Goal: Task Accomplishment & Management: Use online tool/utility

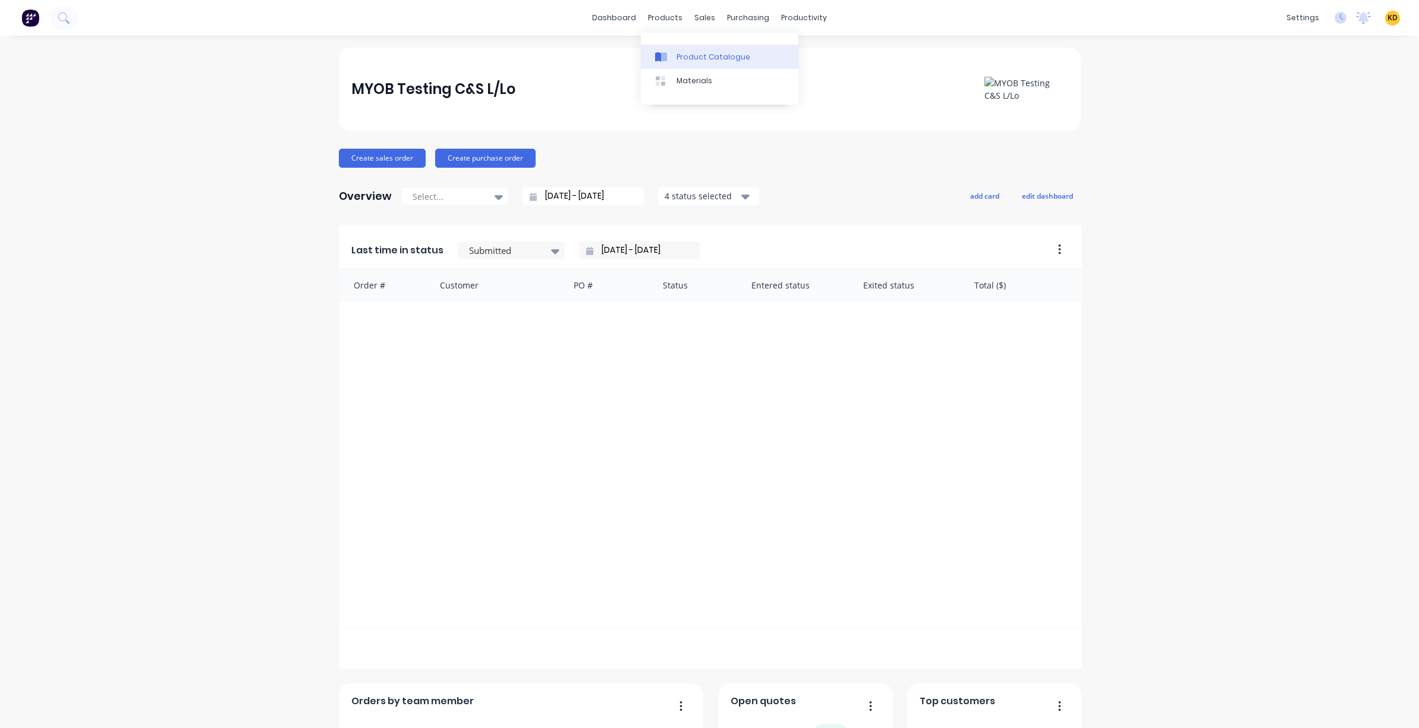
click at [687, 65] on link "Product Catalogue" at bounding box center [720, 57] width 158 height 24
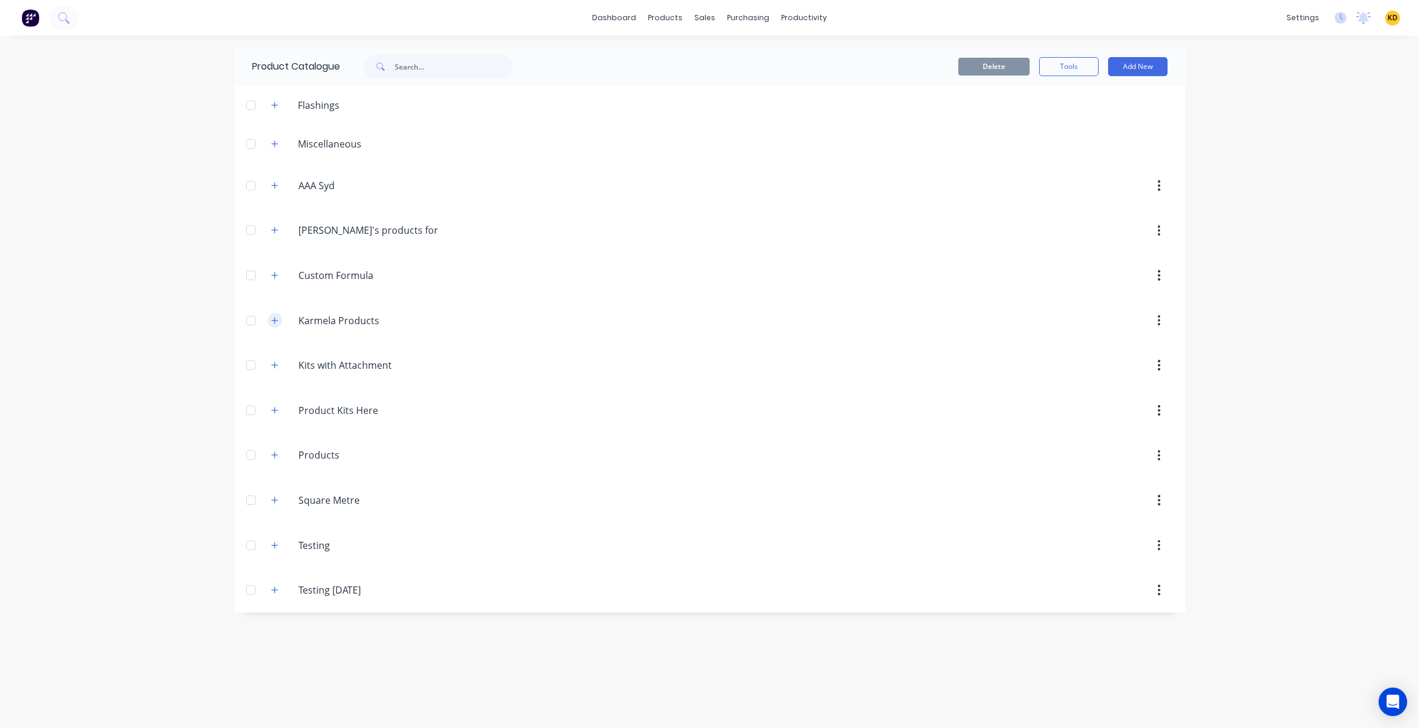
click at [277, 321] on icon "button" at bounding box center [274, 320] width 7 height 8
click at [271, 232] on icon "button" at bounding box center [274, 230] width 7 height 8
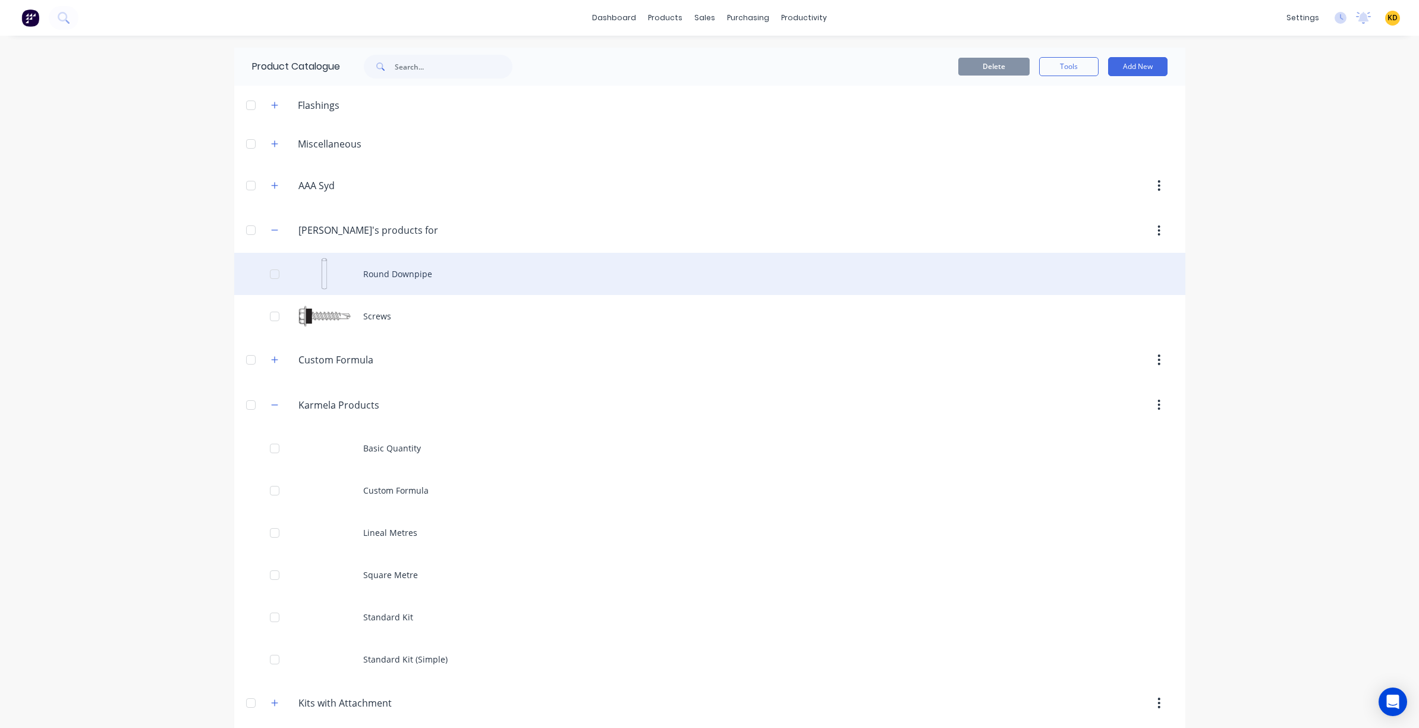
click at [271, 273] on div at bounding box center [275, 274] width 24 height 24
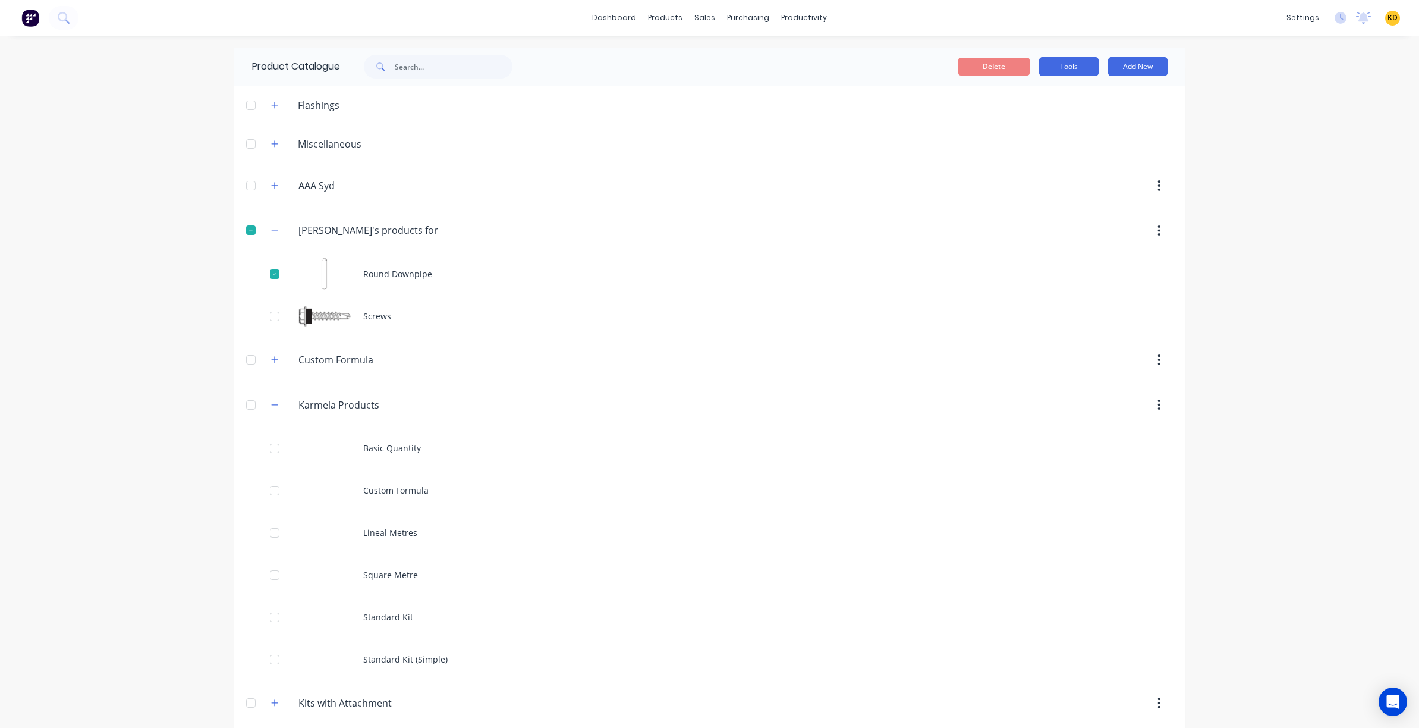
click at [1045, 72] on button "Tools" at bounding box center [1068, 66] width 59 height 19
click at [1041, 94] on span "Duplicate product" at bounding box center [1041, 97] width 89 height 12
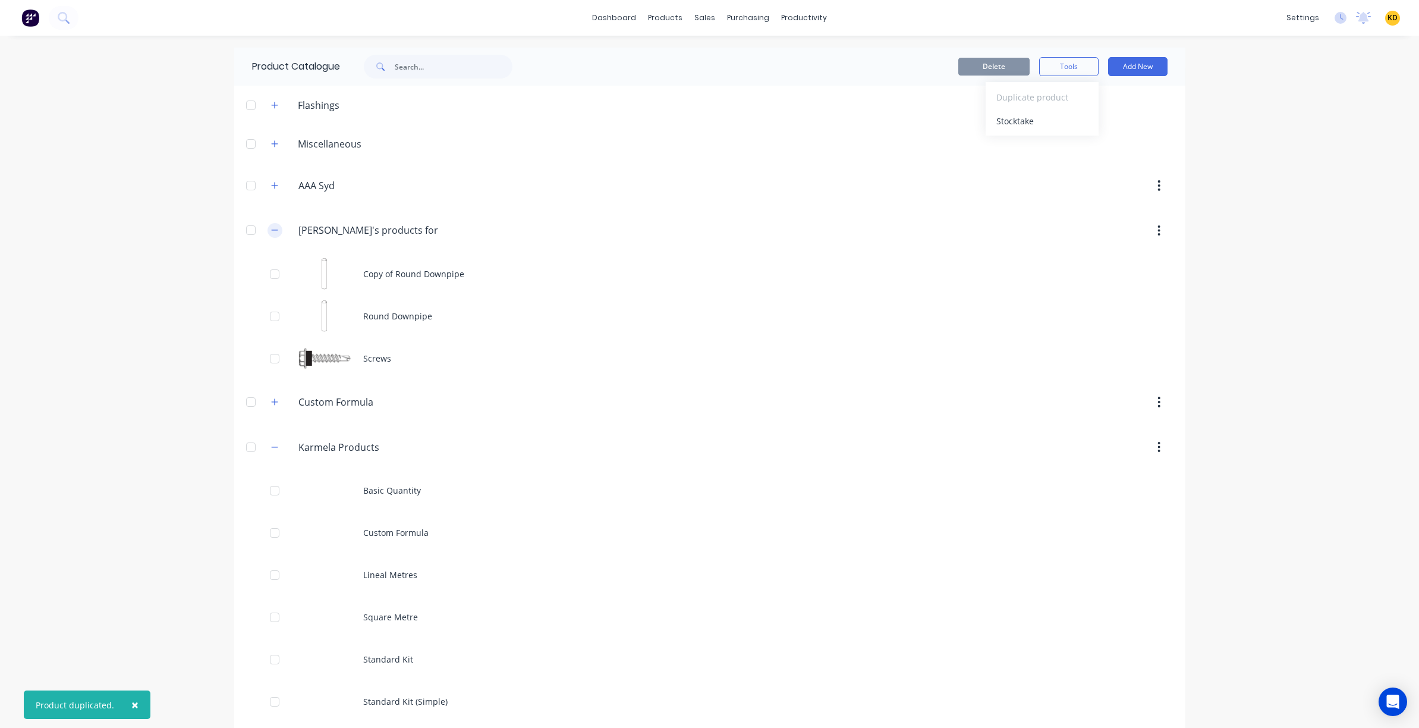
click at [272, 230] on icon "button" at bounding box center [274, 230] width 7 height 8
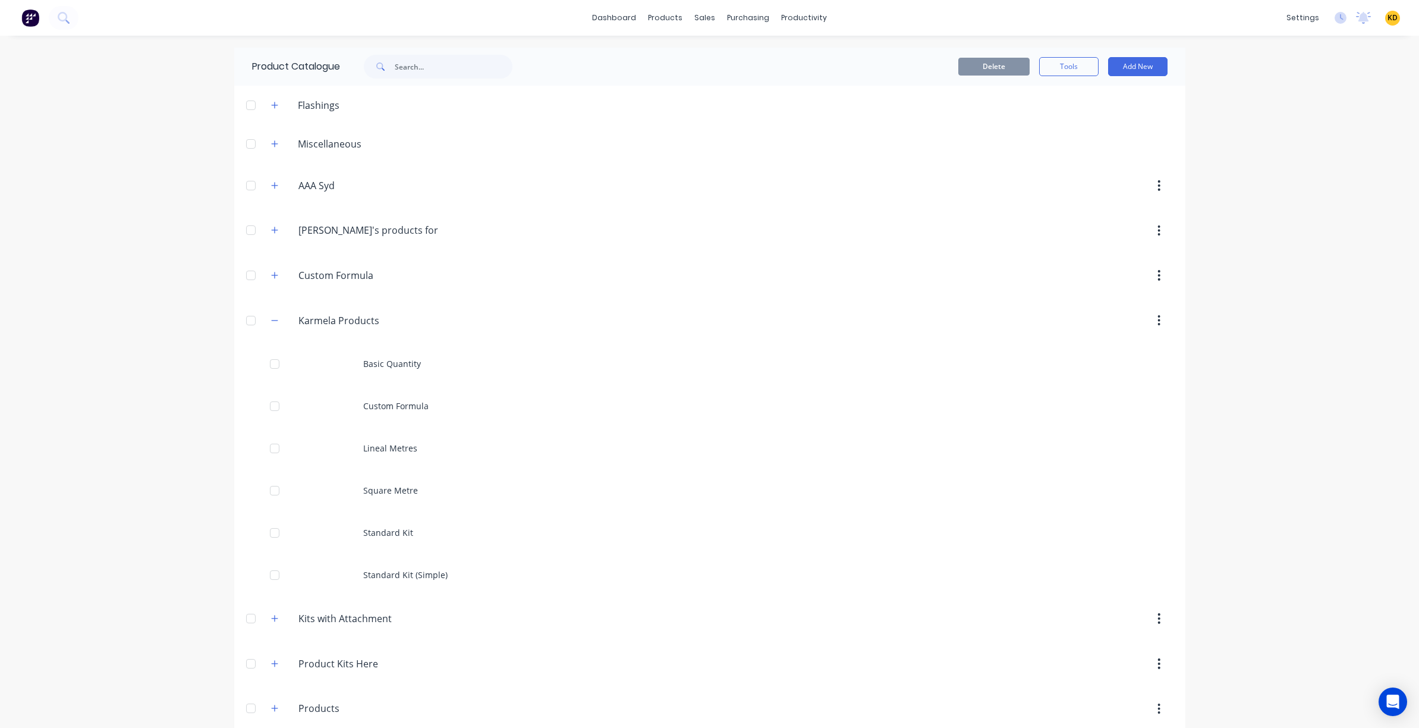
click at [1308, 423] on div "dashboard products sales purchasing productivity dashboard products Product Cat…" at bounding box center [709, 364] width 1419 height 728
click at [100, 277] on div "dashboard products sales purchasing productivity dashboard products Product Cat…" at bounding box center [709, 364] width 1419 height 728
click at [272, 228] on icon "button" at bounding box center [274, 230] width 7 height 8
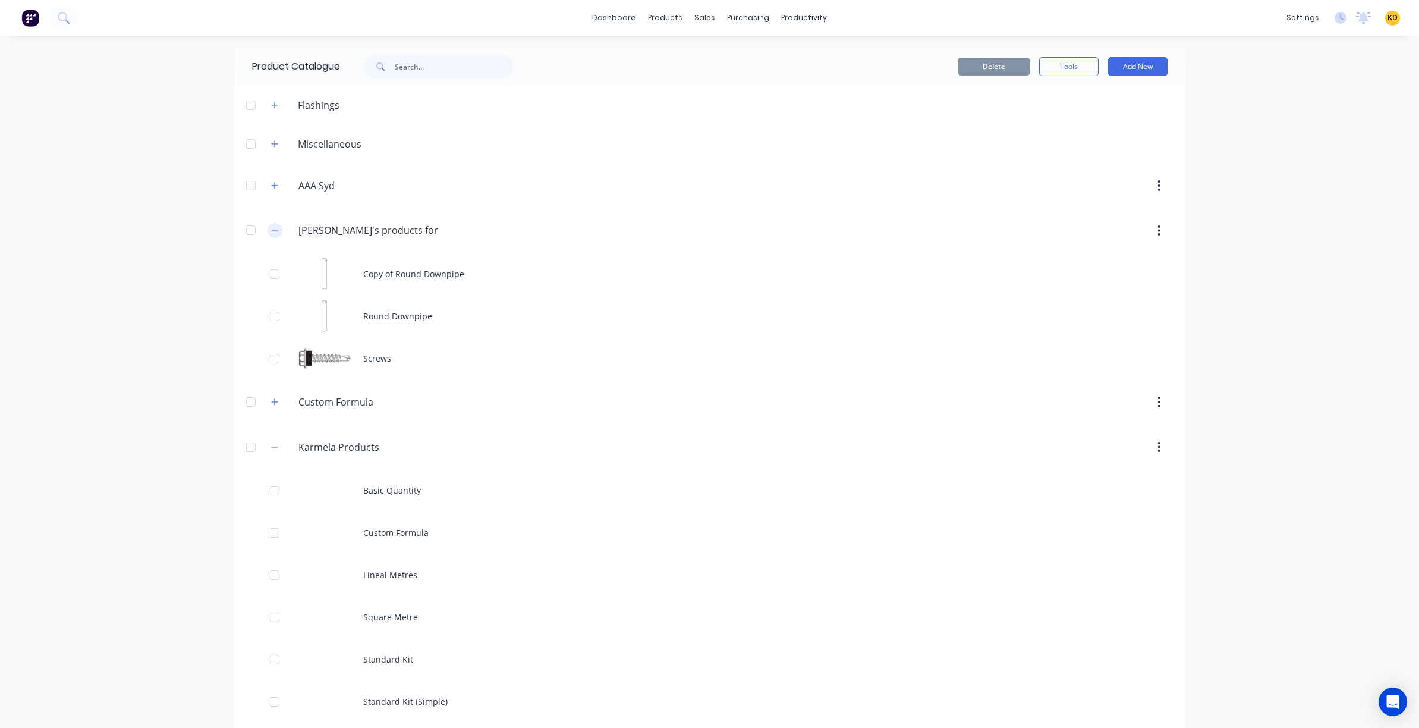
click at [271, 231] on icon "button" at bounding box center [274, 230] width 7 height 8
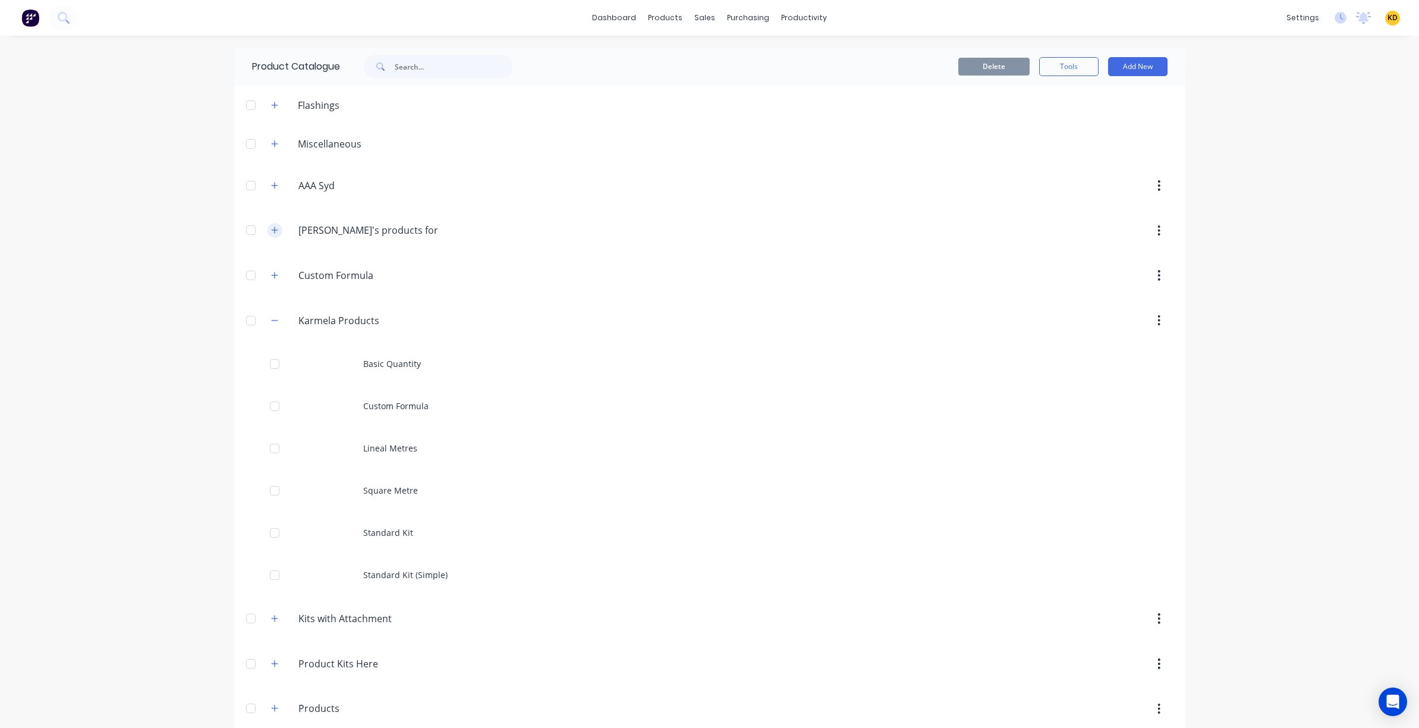
click at [271, 231] on icon "button" at bounding box center [274, 230] width 7 height 8
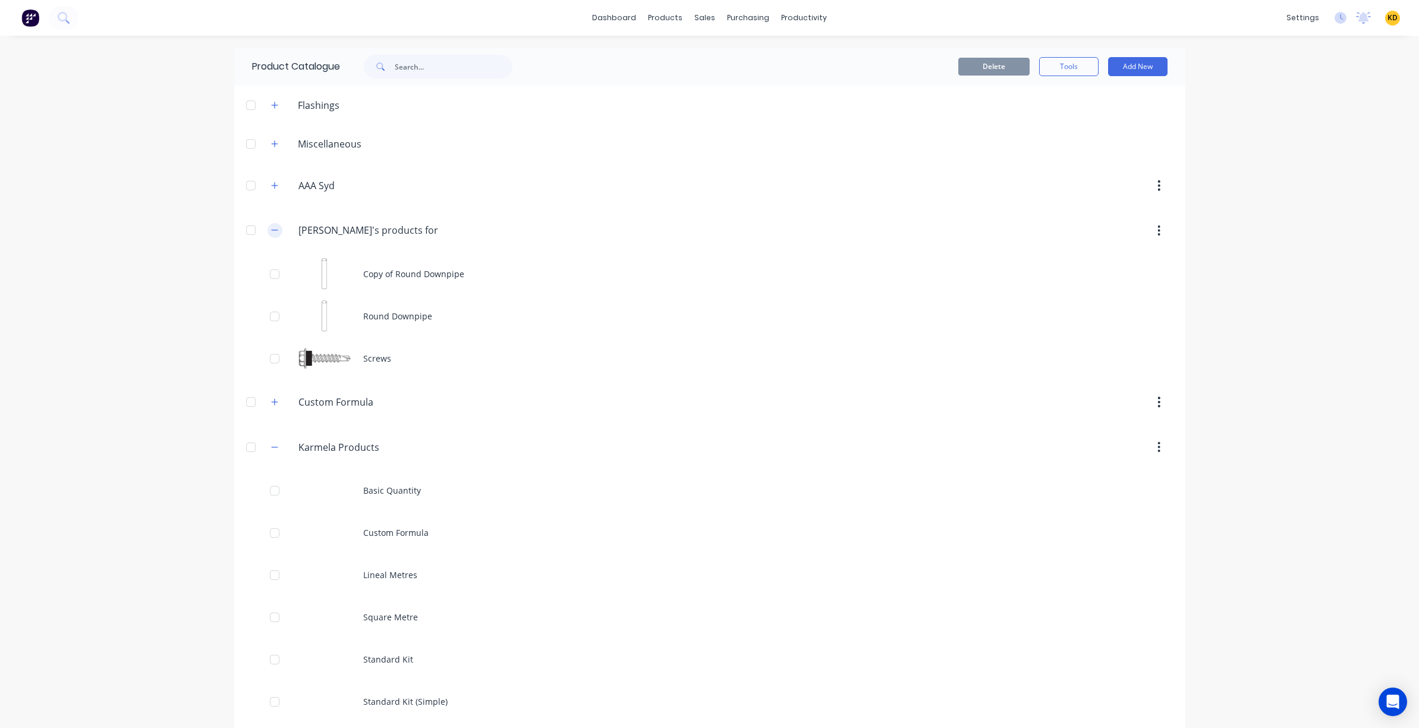
click at [271, 231] on icon "button" at bounding box center [274, 230] width 7 height 8
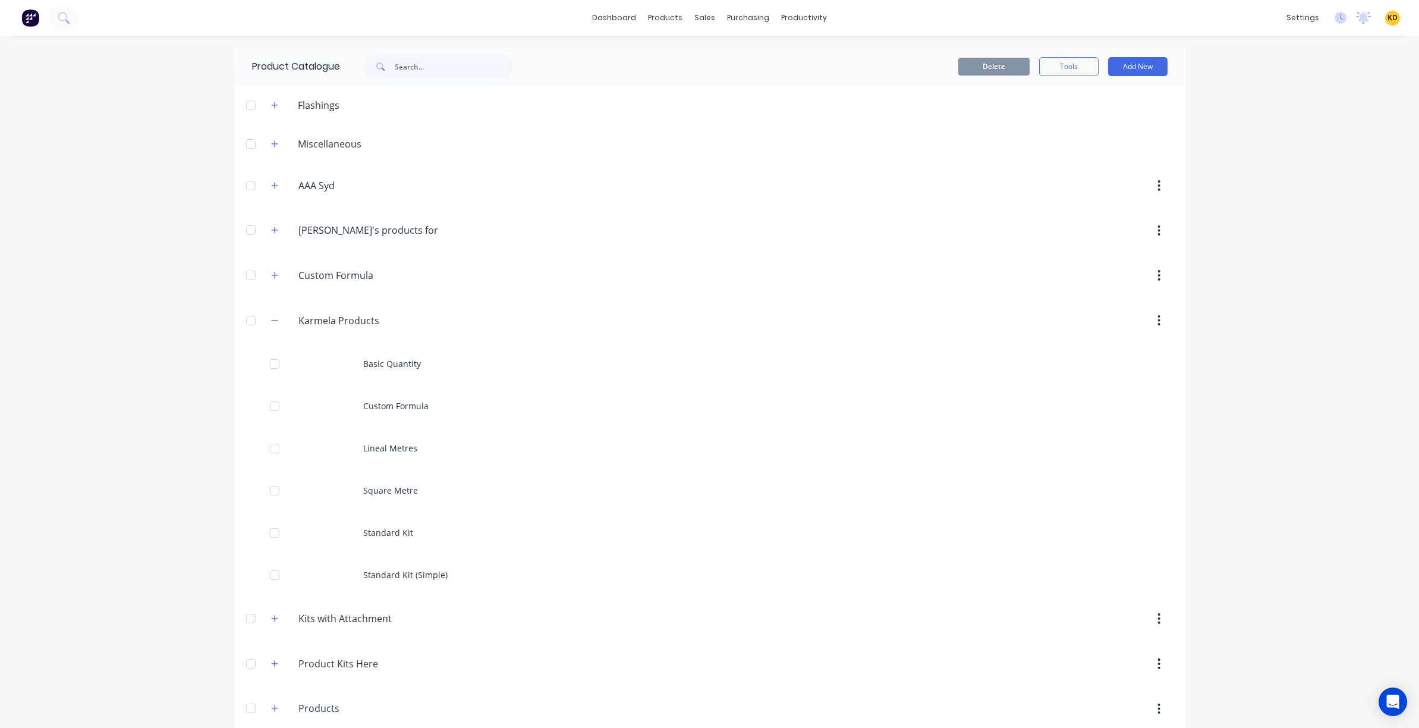
click at [278, 223] on div "Cathy's.products.for.testing Cathy's products for testing" at bounding box center [355, 230] width 187 height 21
click at [274, 225] on button "button" at bounding box center [275, 230] width 15 height 15
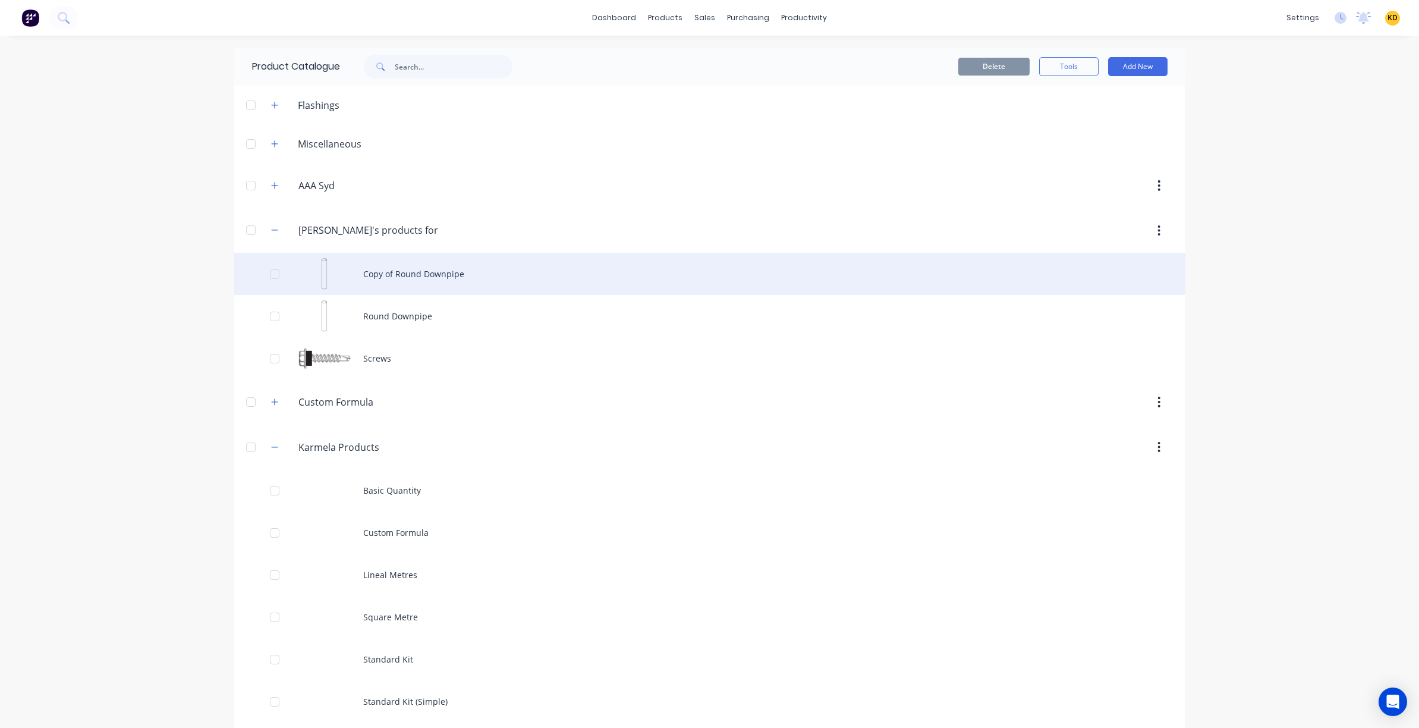
click at [449, 272] on div "Copy of Round Downpipe" at bounding box center [709, 274] width 951 height 42
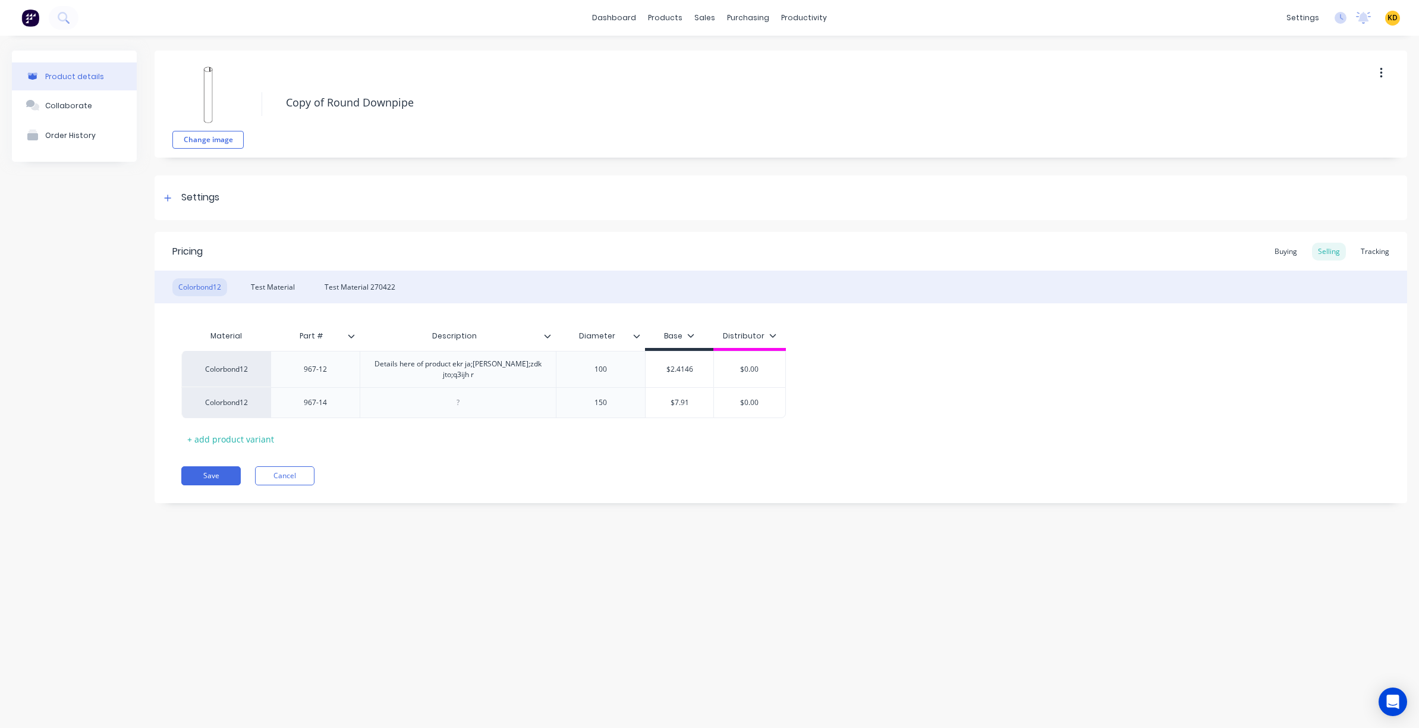
click at [212, 99] on img at bounding box center [207, 94] width 59 height 59
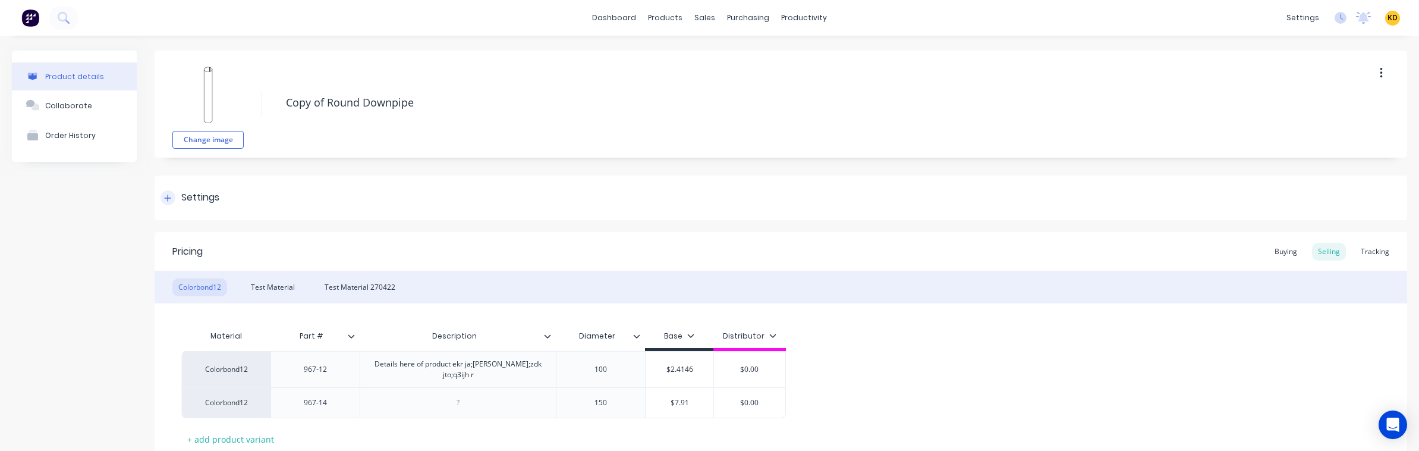
type textarea "x"
